Goal: Information Seeking & Learning: Learn about a topic

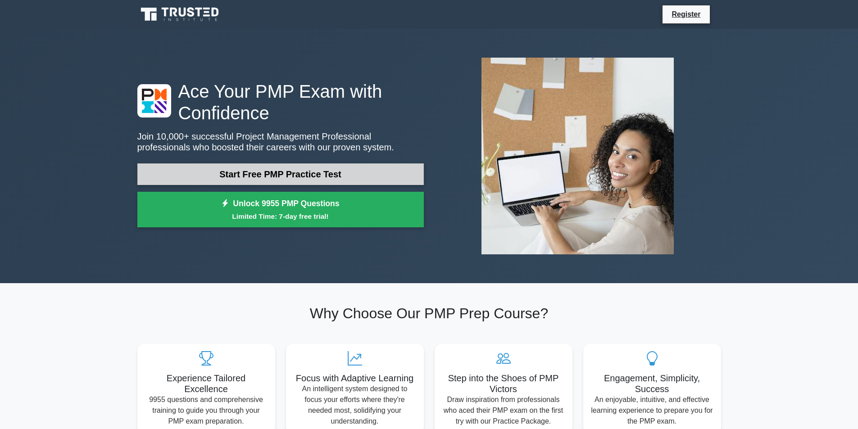
click at [256, 169] on link "Start Free PMP Practice Test" at bounding box center [280, 174] width 286 height 22
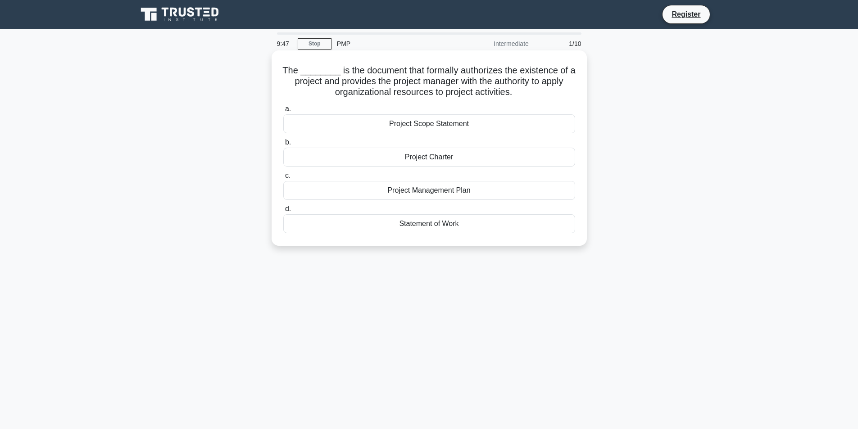
click at [436, 156] on div "Project Charter" at bounding box center [429, 157] width 292 height 19
click at [283, 145] on input "b. Project Charter" at bounding box center [283, 143] width 0 height 6
click at [420, 195] on div "Communication Management Plan" at bounding box center [429, 190] width 292 height 19
click at [283, 179] on input "c. Communication Management Plan" at bounding box center [283, 176] width 0 height 6
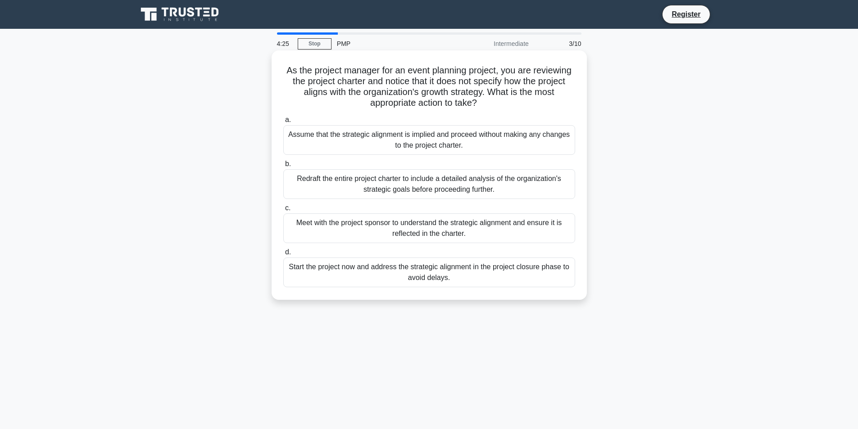
click at [437, 231] on div "Meet with the project sponsor to understand the strategic alignment and ensure …" at bounding box center [429, 228] width 292 height 30
click at [283, 211] on input "c. Meet with the project sponsor to understand the strategic alignment and ensu…" at bounding box center [283, 208] width 0 height 6
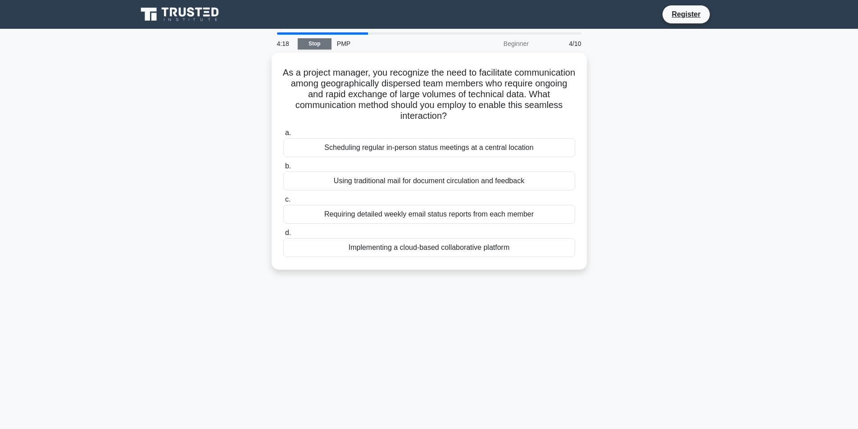
click at [310, 43] on link "Stop" at bounding box center [315, 43] width 34 height 11
